Goal: Transaction & Acquisition: Purchase product/service

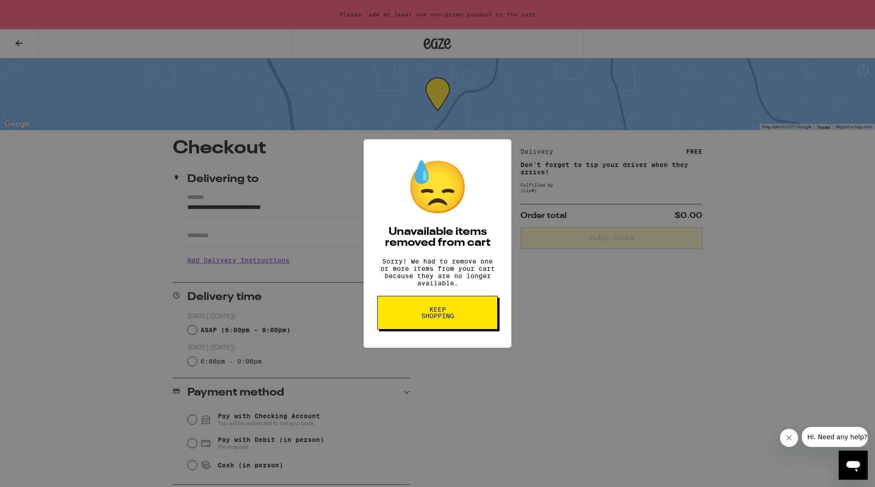
click at [442, 318] on span "Keep Shopping" at bounding box center [437, 312] width 47 height 13
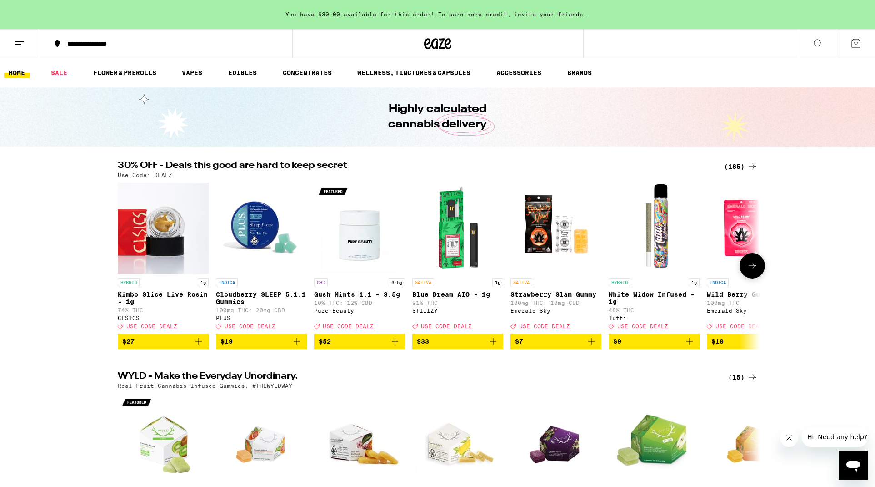
click at [259, 235] on img "Open page for Cloudberry SLEEP 5:1:1 Gummies from PLUS" at bounding box center [261, 227] width 91 height 91
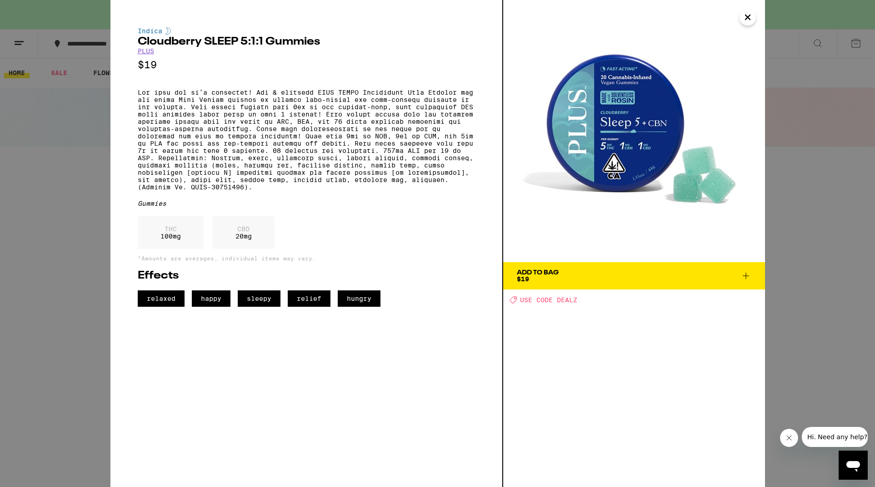
click at [68, 197] on div "Indica Cloudberry SLEEP 5:1:1 Gummies PLUS $19 Gummies THC 100 mg CBD 20 mg *Am…" at bounding box center [437, 243] width 875 height 487
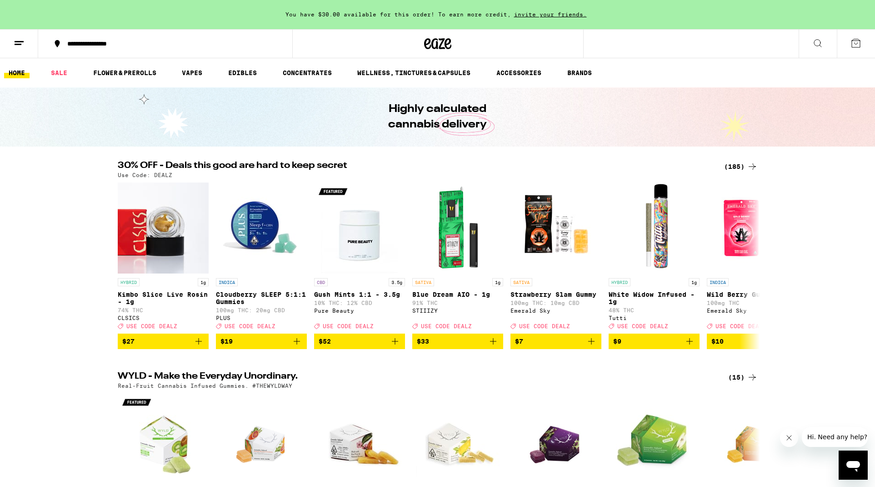
click at [817, 41] on icon at bounding box center [818, 43] width 11 height 11
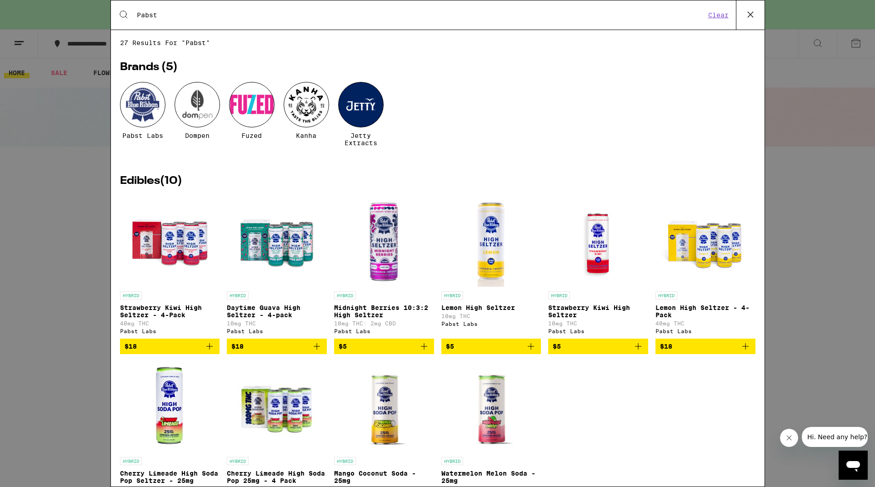
type input "Pabst"
drag, startPoint x: 817, startPoint y: 41, endPoint x: 382, endPoint y: 257, distance: 485.1
click at [382, 257] on img "Open page for Midnight Berries 10:3:2 High Seltzer from Pabst Labs" at bounding box center [383, 241] width 91 height 91
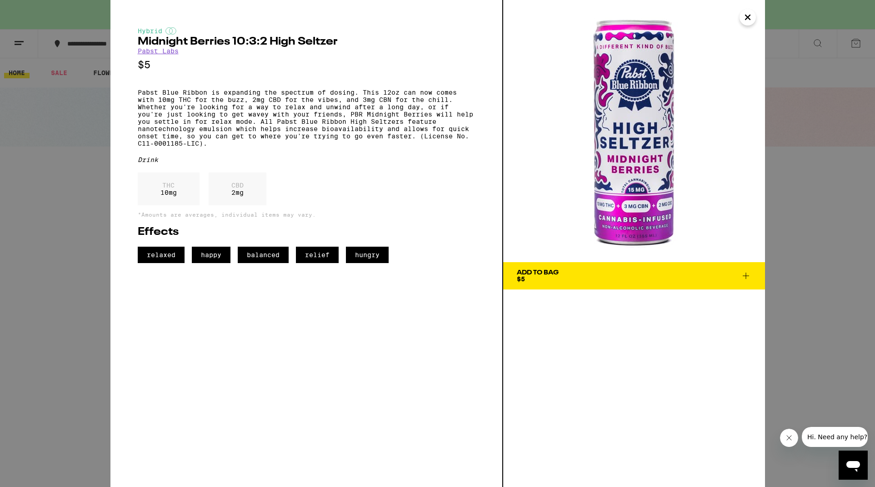
click at [627, 123] on img at bounding box center [634, 131] width 262 height 262
click at [747, 17] on icon "Close" at bounding box center [748, 17] width 5 height 5
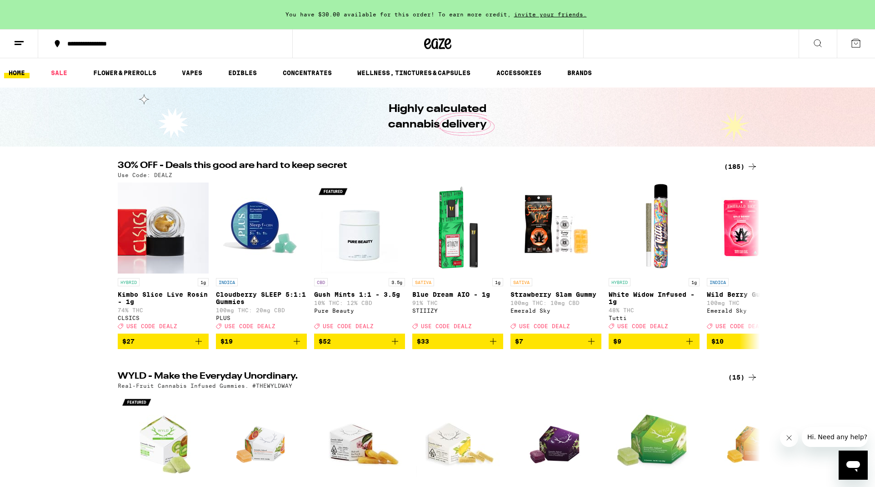
click at [814, 45] on icon at bounding box center [818, 43] width 11 height 11
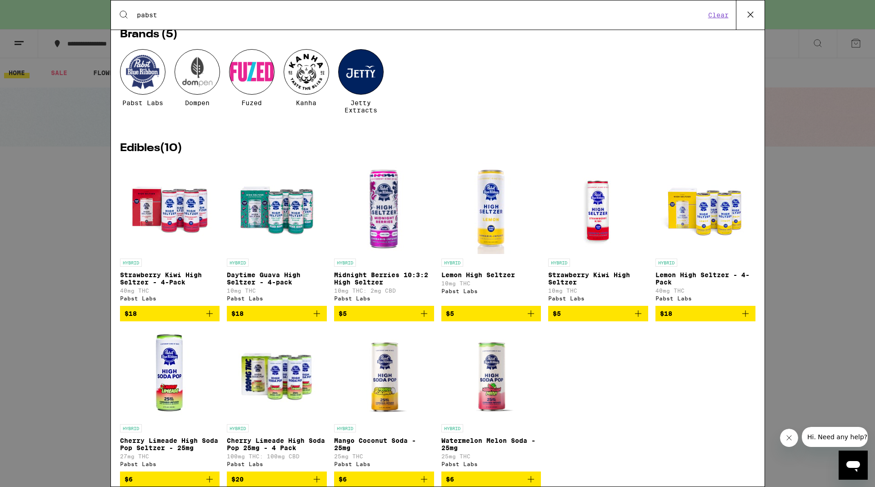
scroll to position [32, 0]
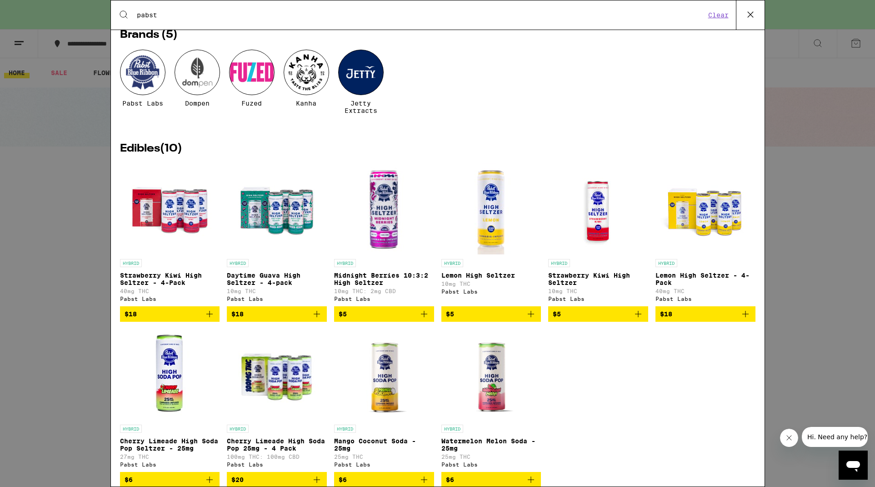
type input "pabst"
click at [287, 219] on img "Open page for Daytime Guava High Seltzer - 4-pack from Pabst Labs" at bounding box center [276, 208] width 91 height 91
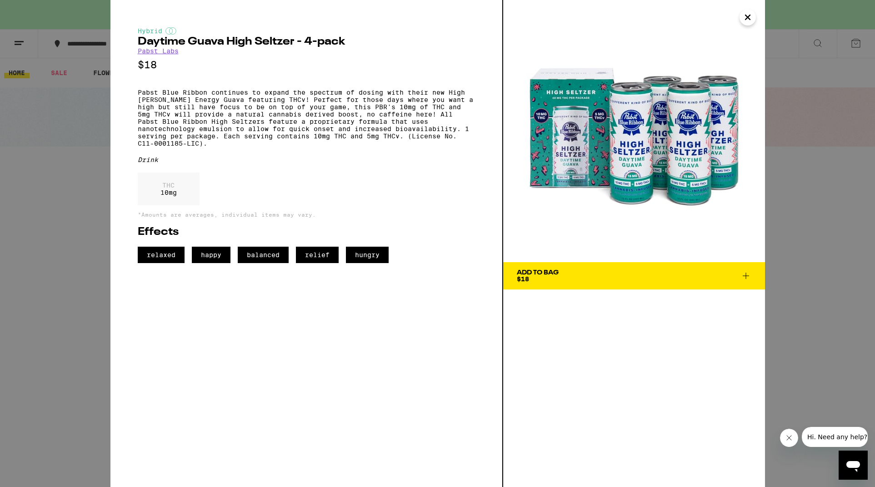
click at [749, 17] on icon "Close" at bounding box center [748, 17] width 11 height 14
